Goal: Information Seeking & Learning: Find specific page/section

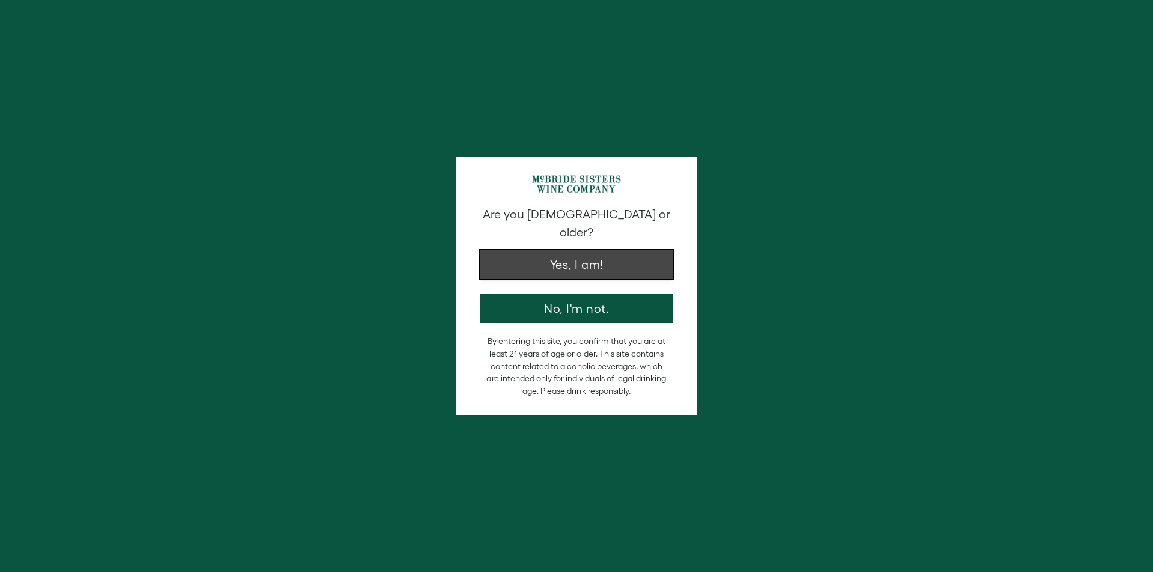
click at [572, 250] on button "Yes, I am!" at bounding box center [576, 264] width 192 height 29
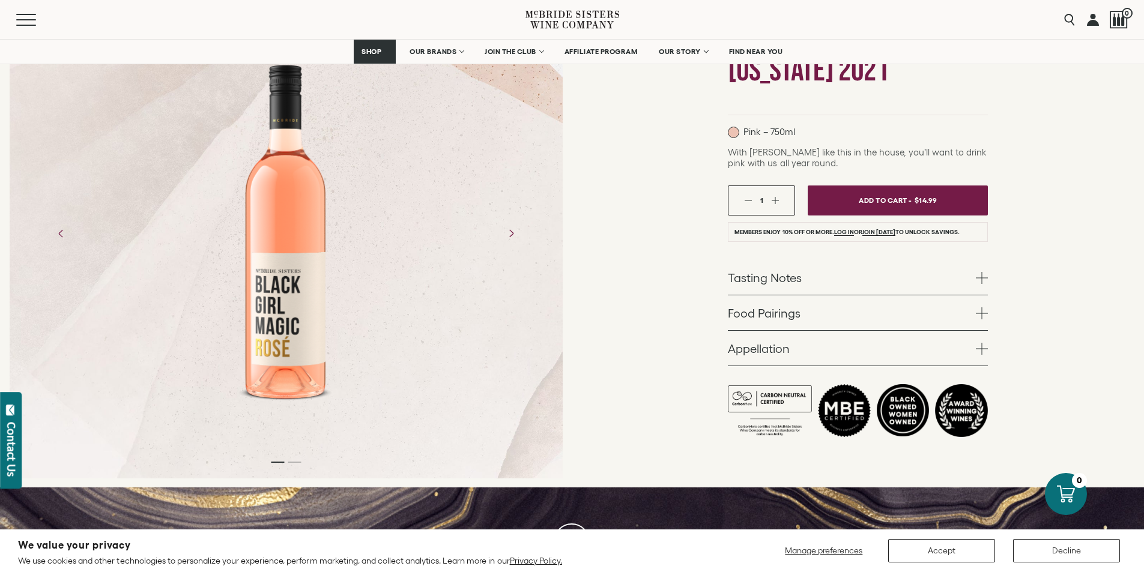
scroll to position [120, 0]
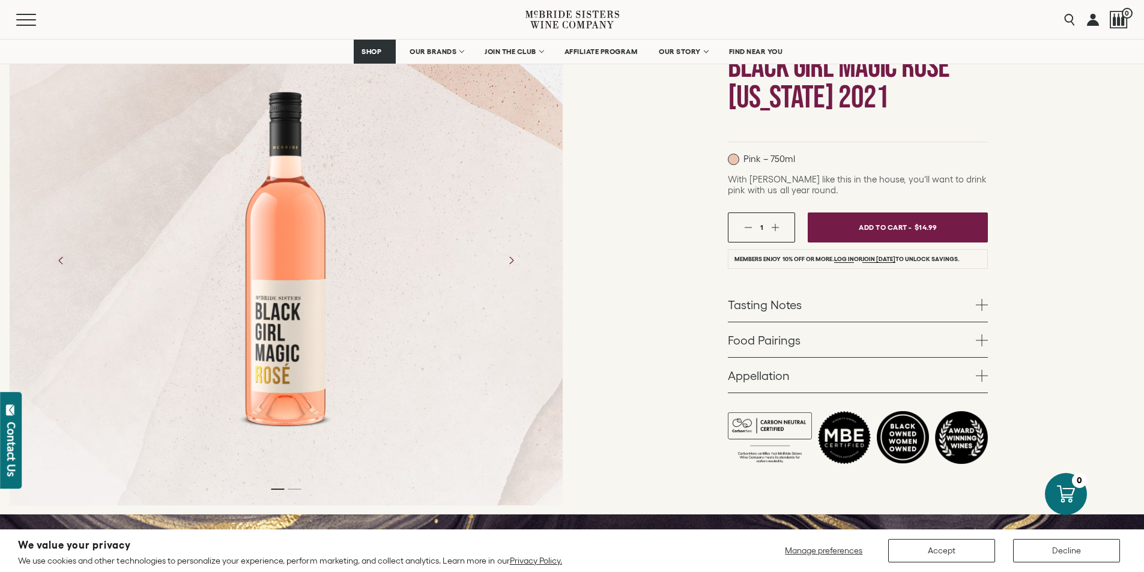
click at [787, 159] on p "Pink – 750ml" at bounding box center [761, 159] width 67 height 11
click at [310, 357] on div at bounding box center [286, 260] width 124 height 360
click at [513, 262] on icon "Next" at bounding box center [511, 260] width 4 height 8
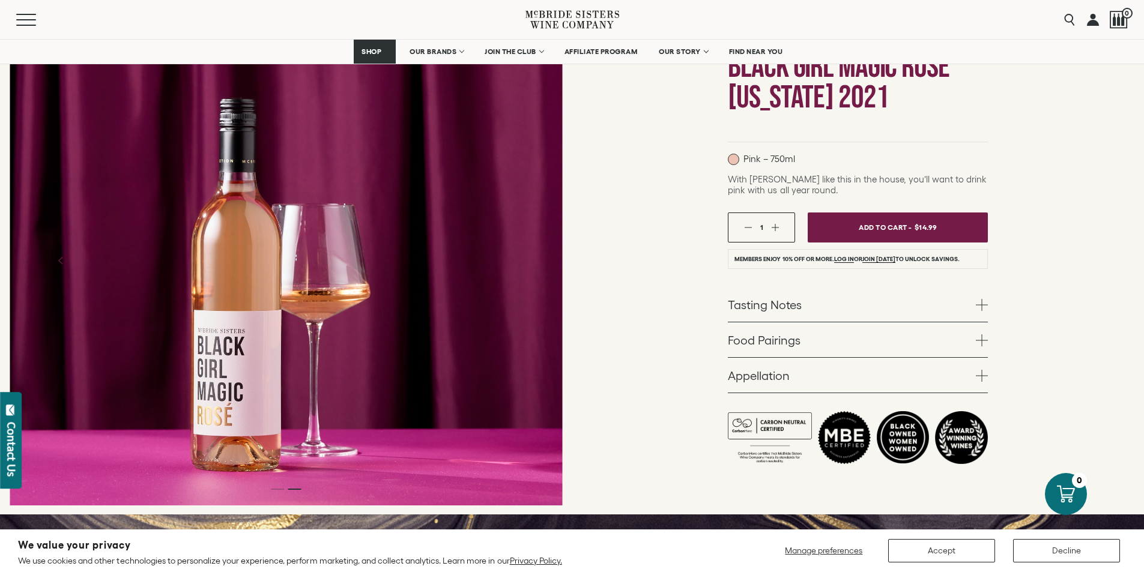
click at [513, 262] on icon "Next" at bounding box center [511, 260] width 4 height 8
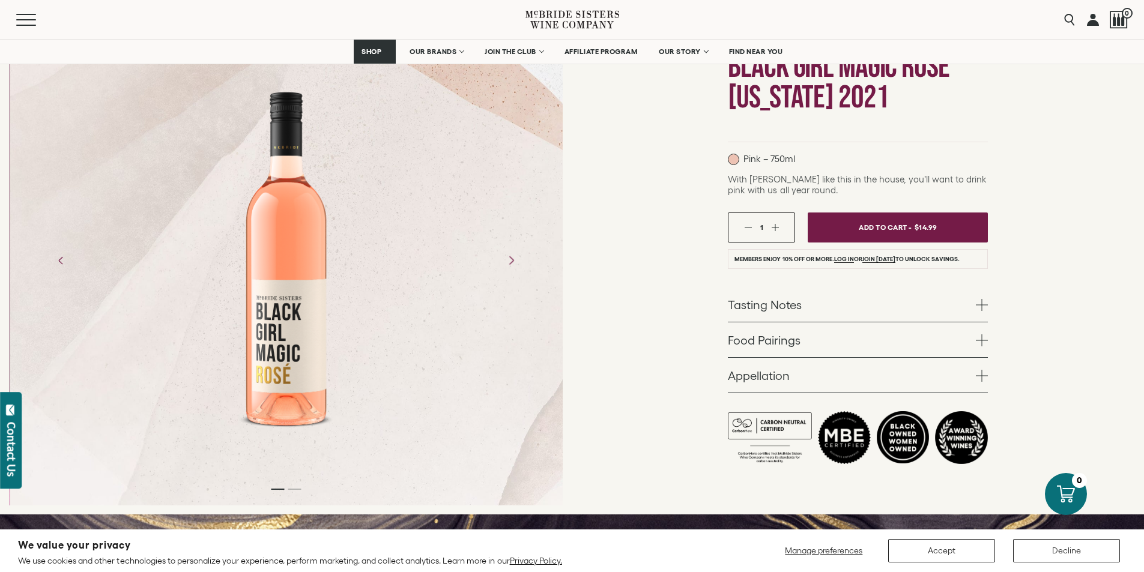
click at [513, 262] on icon "Next" at bounding box center [511, 260] width 4 height 8
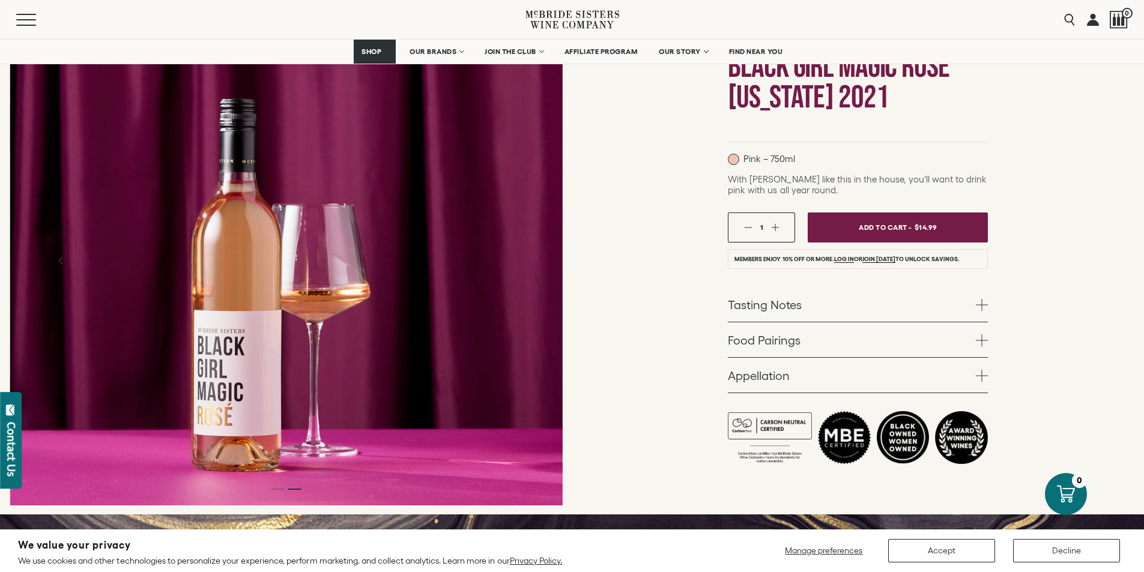
click at [513, 262] on icon "Next" at bounding box center [511, 260] width 4 height 8
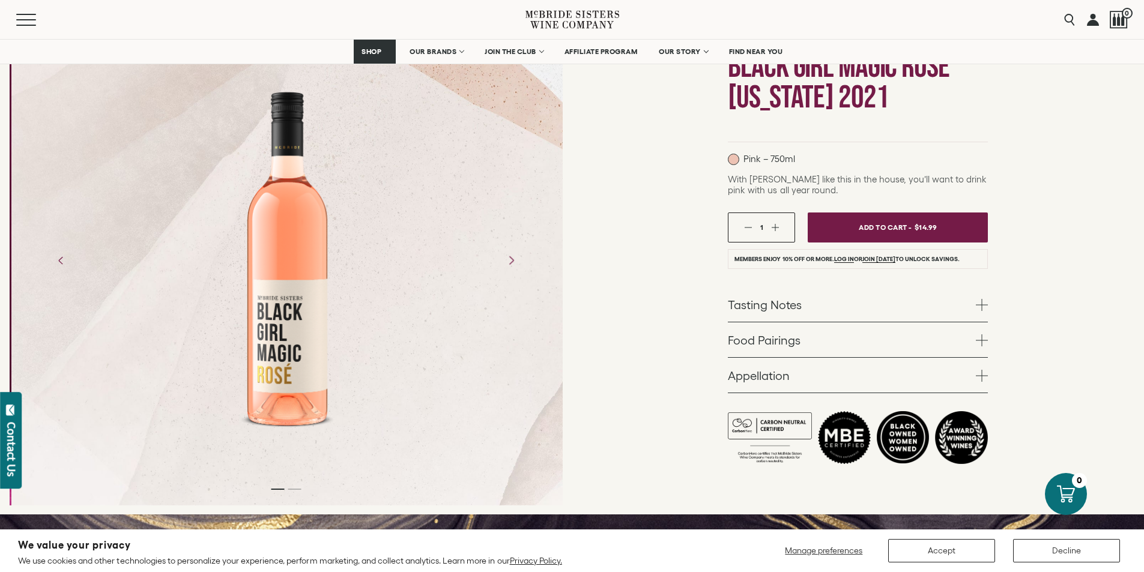
click at [513, 262] on icon "Next" at bounding box center [511, 260] width 4 height 8
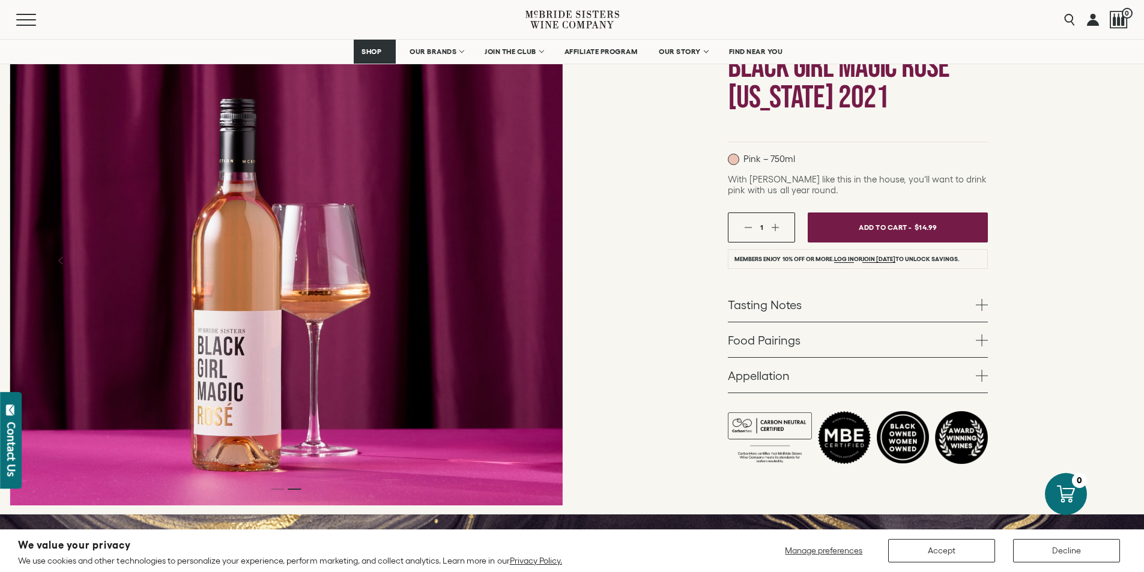
click at [513, 262] on icon "Next" at bounding box center [511, 260] width 4 height 8
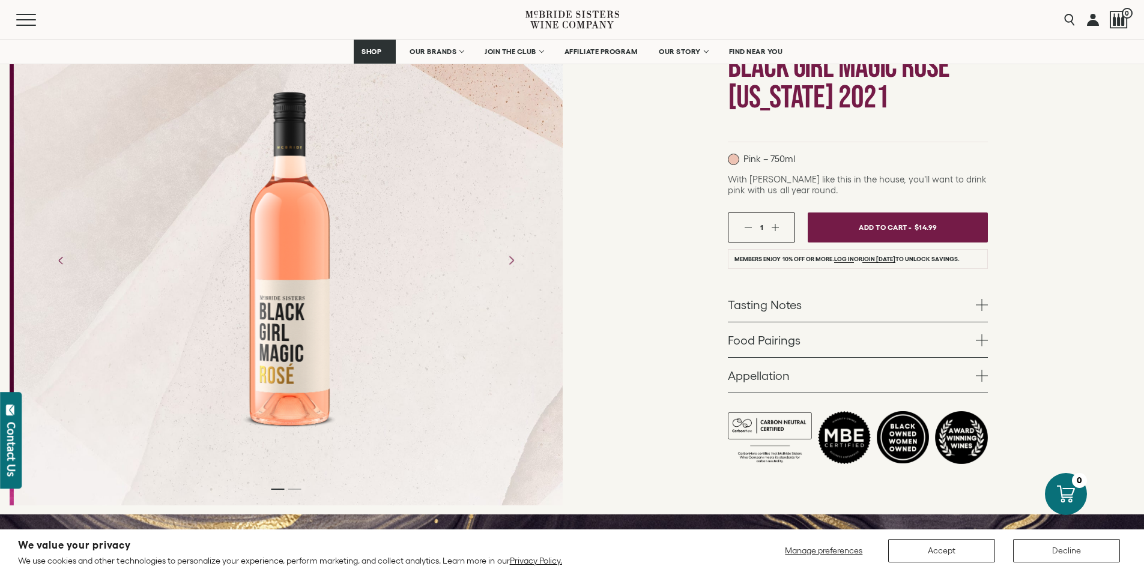
click at [513, 262] on icon "Next" at bounding box center [511, 260] width 4 height 8
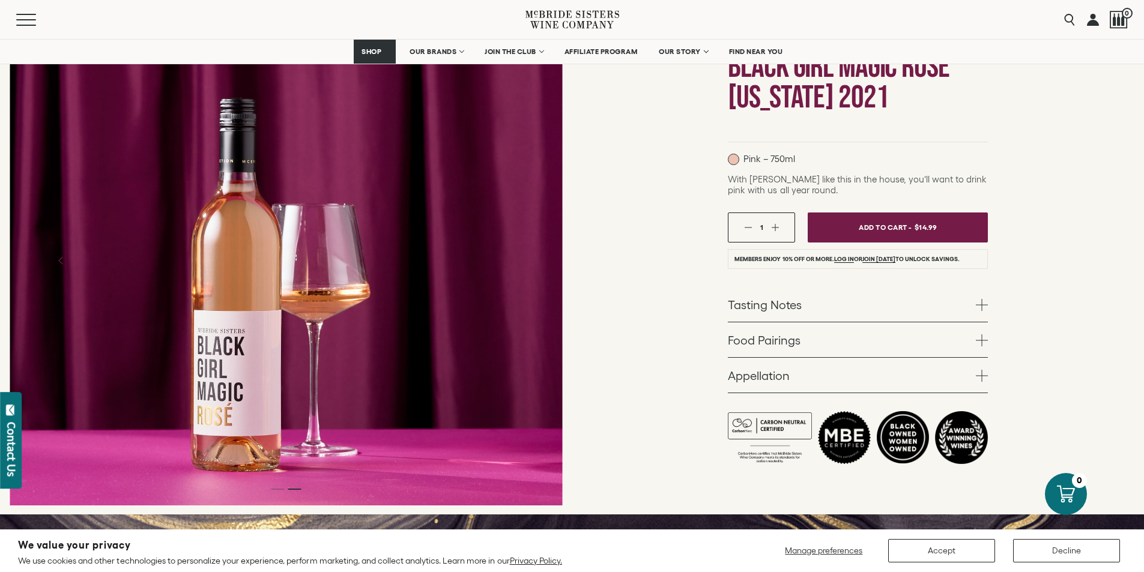
click at [755, 302] on link "Tasting Notes" at bounding box center [858, 304] width 260 height 35
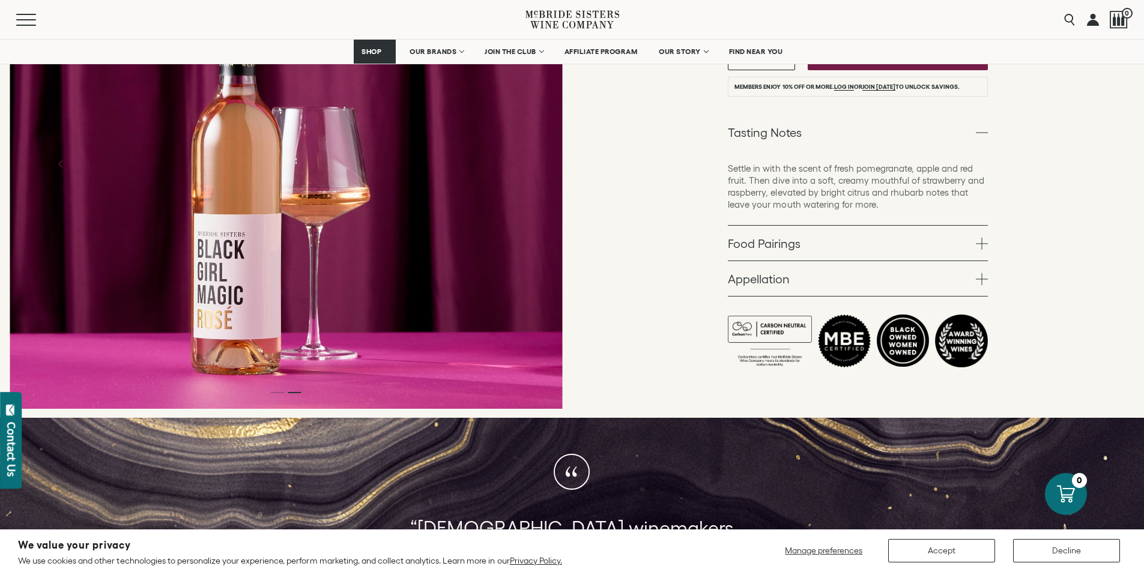
scroll to position [300, 0]
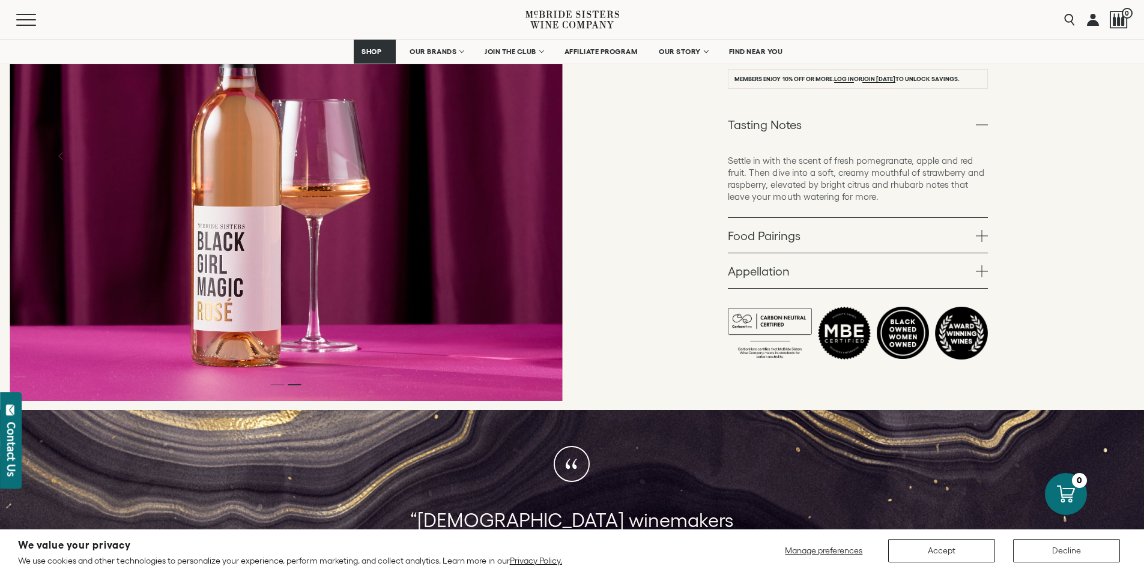
click at [759, 240] on link "Food Pairings" at bounding box center [858, 235] width 260 height 35
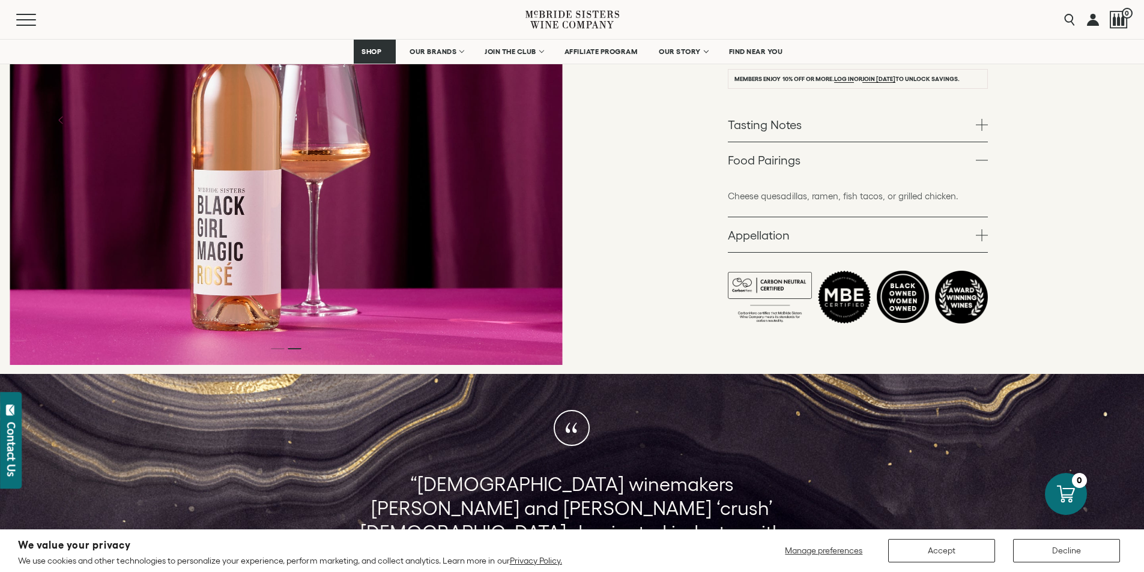
click at [760, 235] on link "Appellation" at bounding box center [858, 234] width 260 height 35
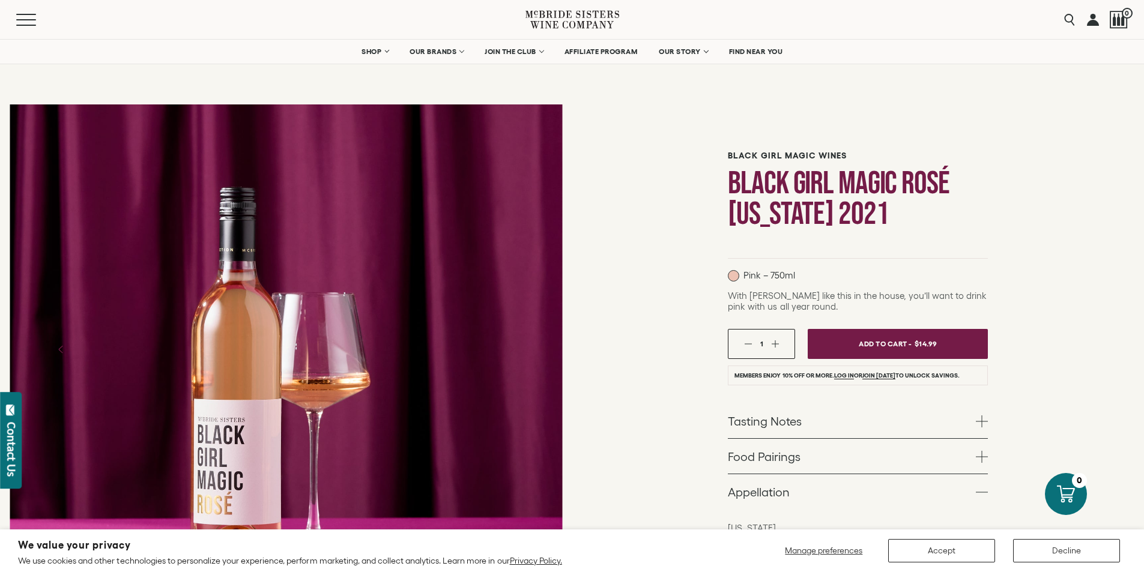
scroll to position [0, 0]
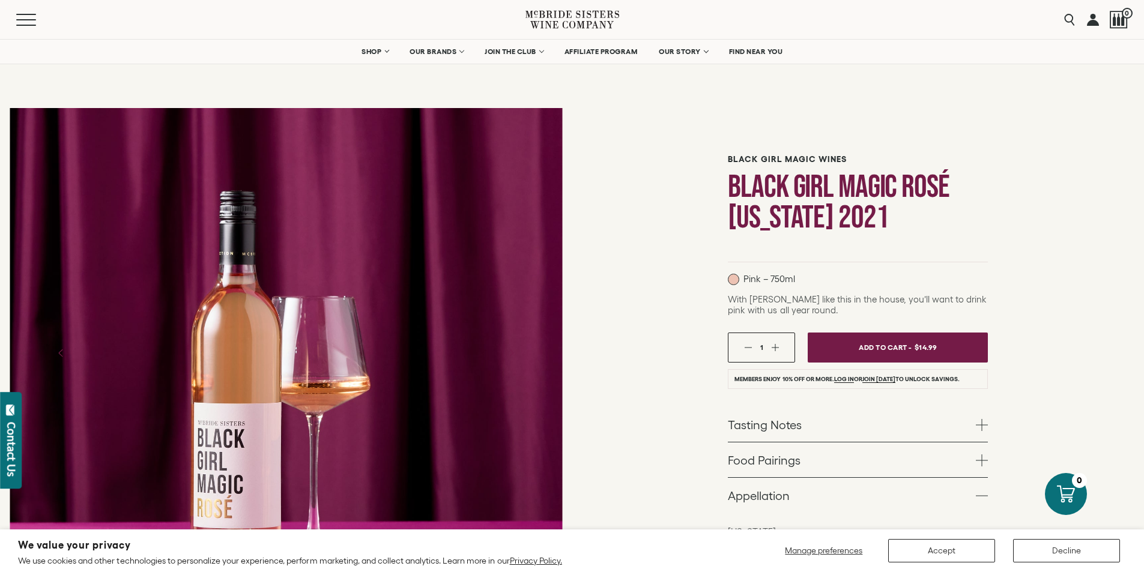
click at [1089, 19] on link at bounding box center [1093, 19] width 12 height 39
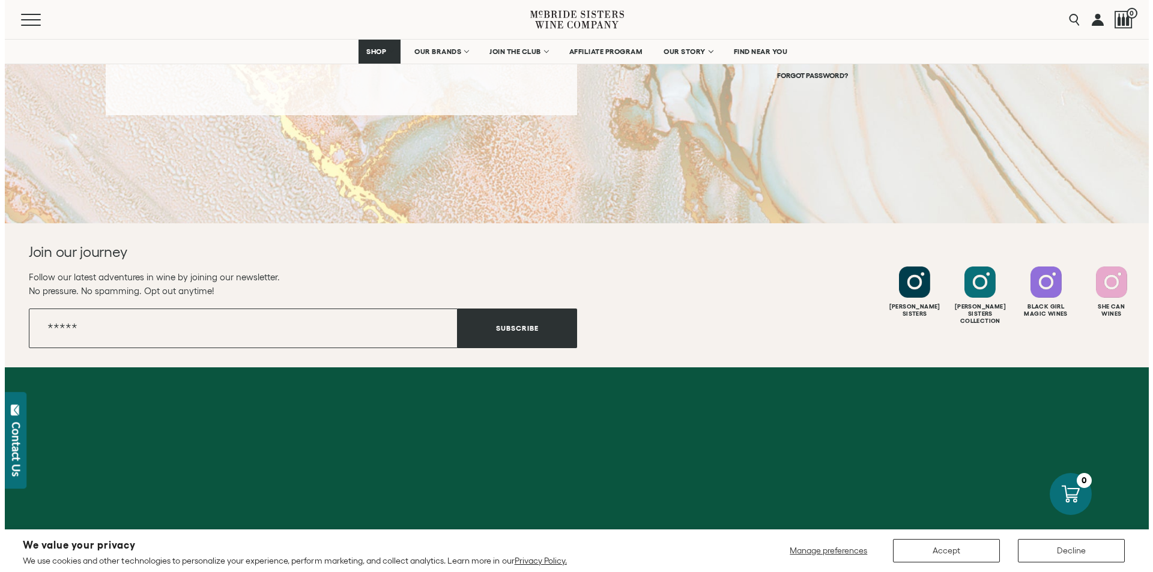
scroll to position [436, 0]
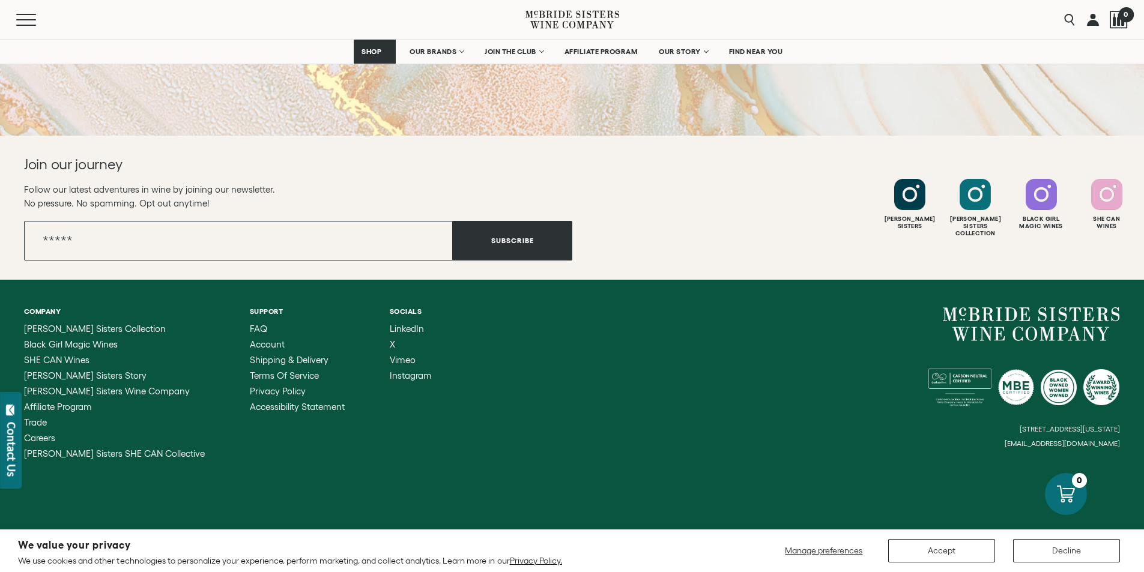
click at [1117, 17] on div at bounding box center [1119, 20] width 18 height 18
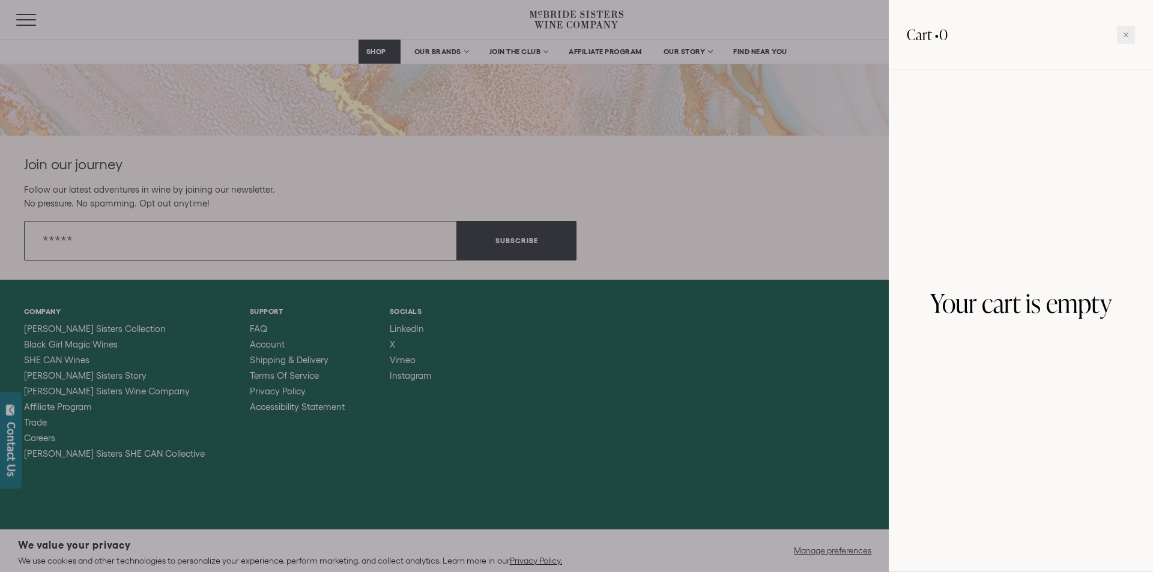
click at [754, 22] on div at bounding box center [576, 286] width 1153 height 572
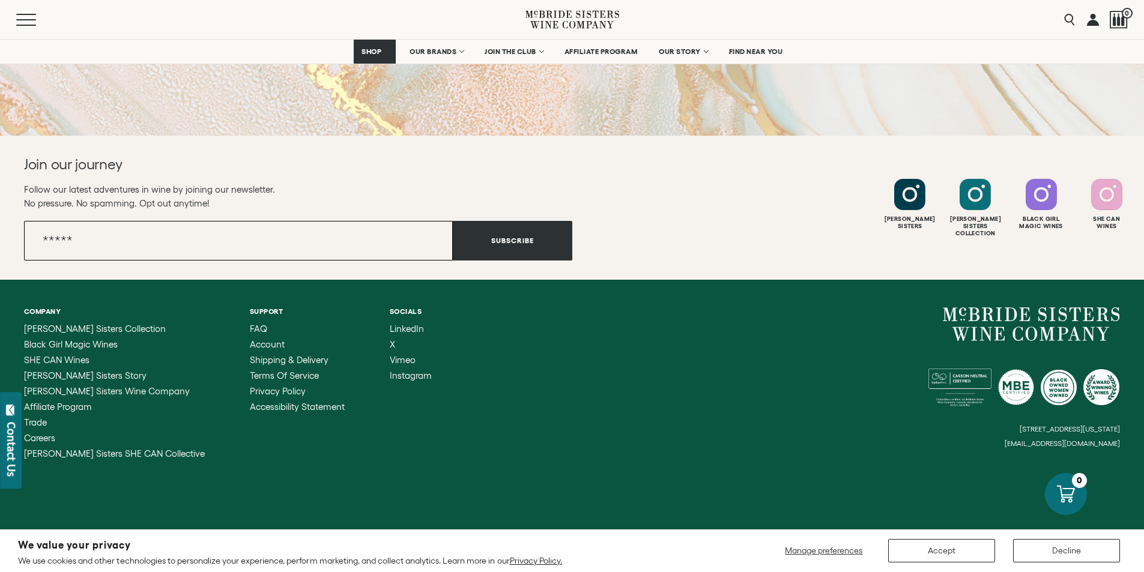
click at [88, 241] on input "Email" at bounding box center [238, 241] width 429 height 40
click at [20, 18] on button "Menu" at bounding box center [37, 20] width 43 height 12
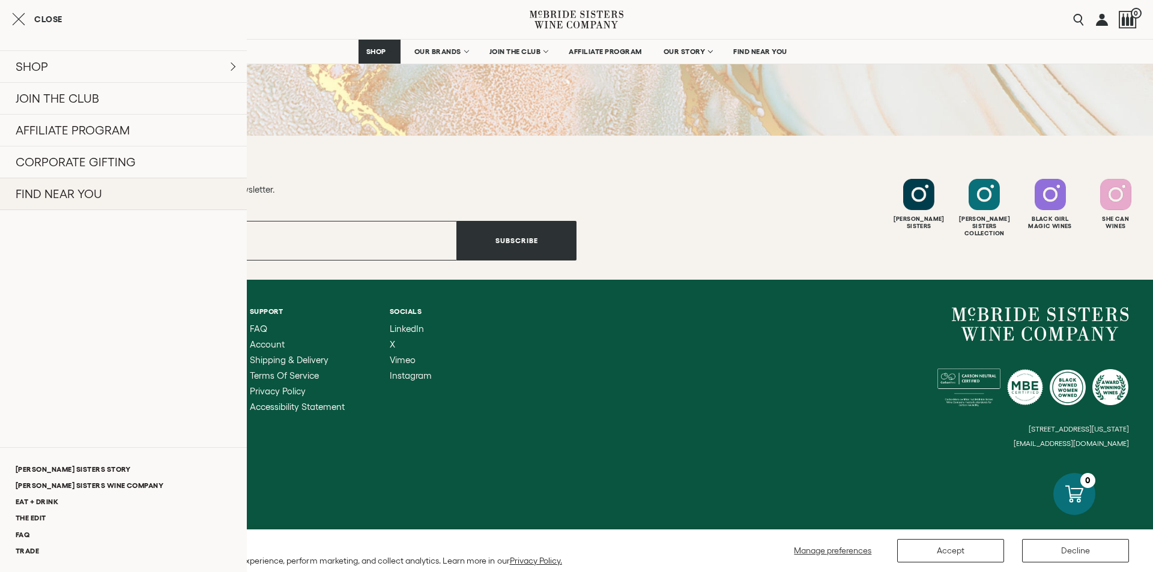
click at [69, 191] on link "FIND NEAR YOU" at bounding box center [123, 194] width 247 height 32
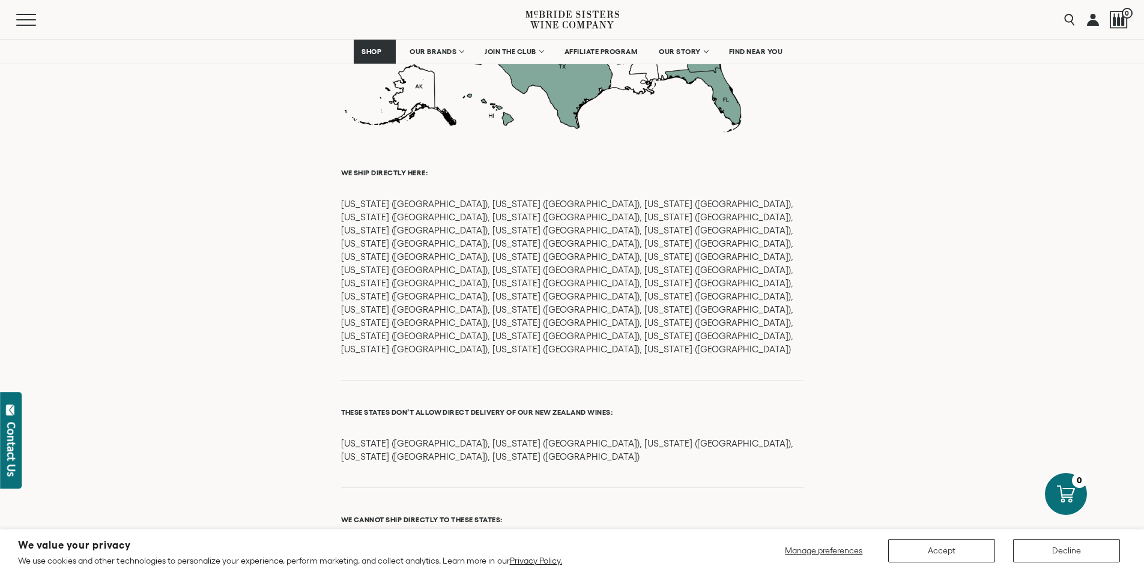
scroll to position [1201, 0]
